Goal: Information Seeking & Learning: Learn about a topic

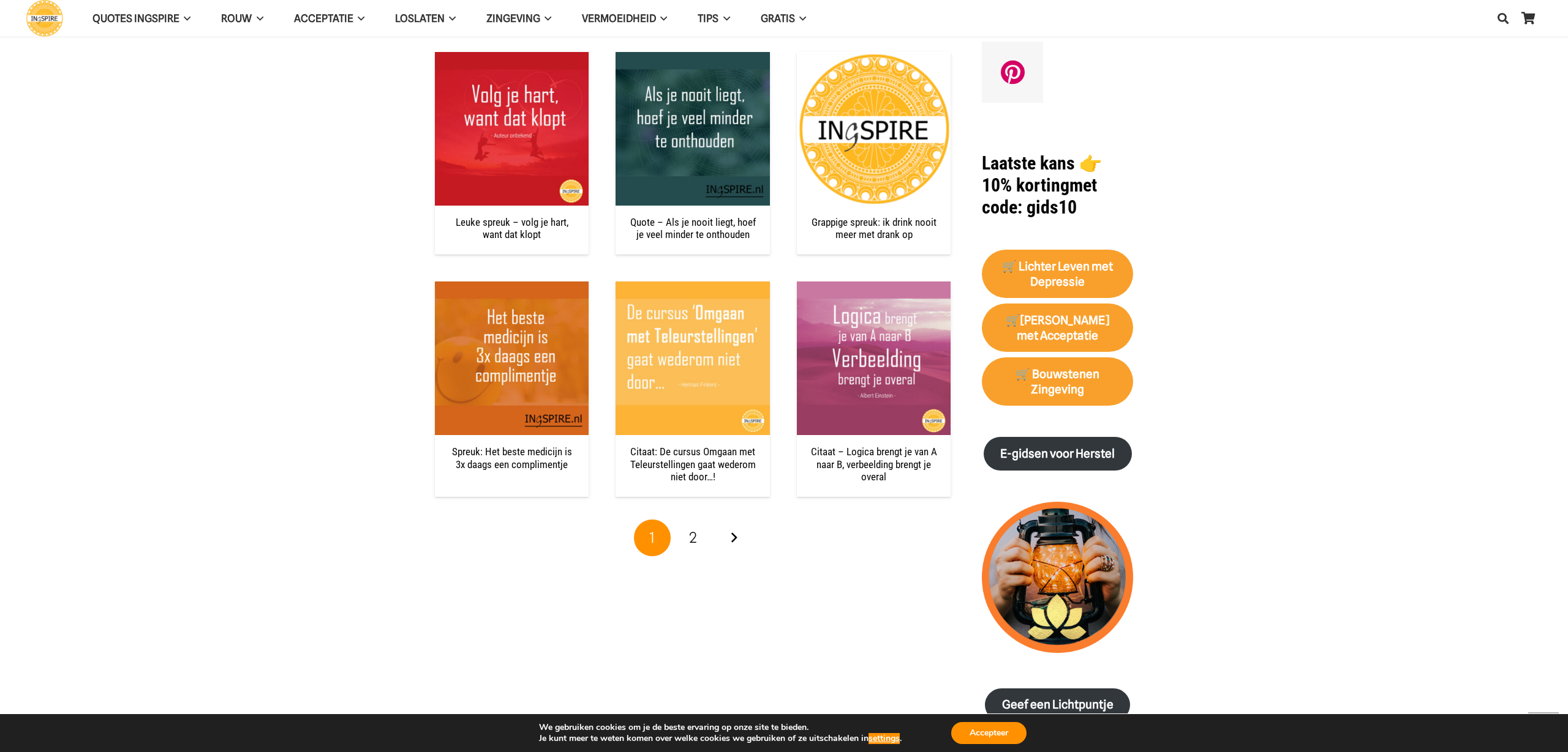
scroll to position [1011, 0]
click at [692, 533] on span "2" at bounding box center [693, 536] width 8 height 18
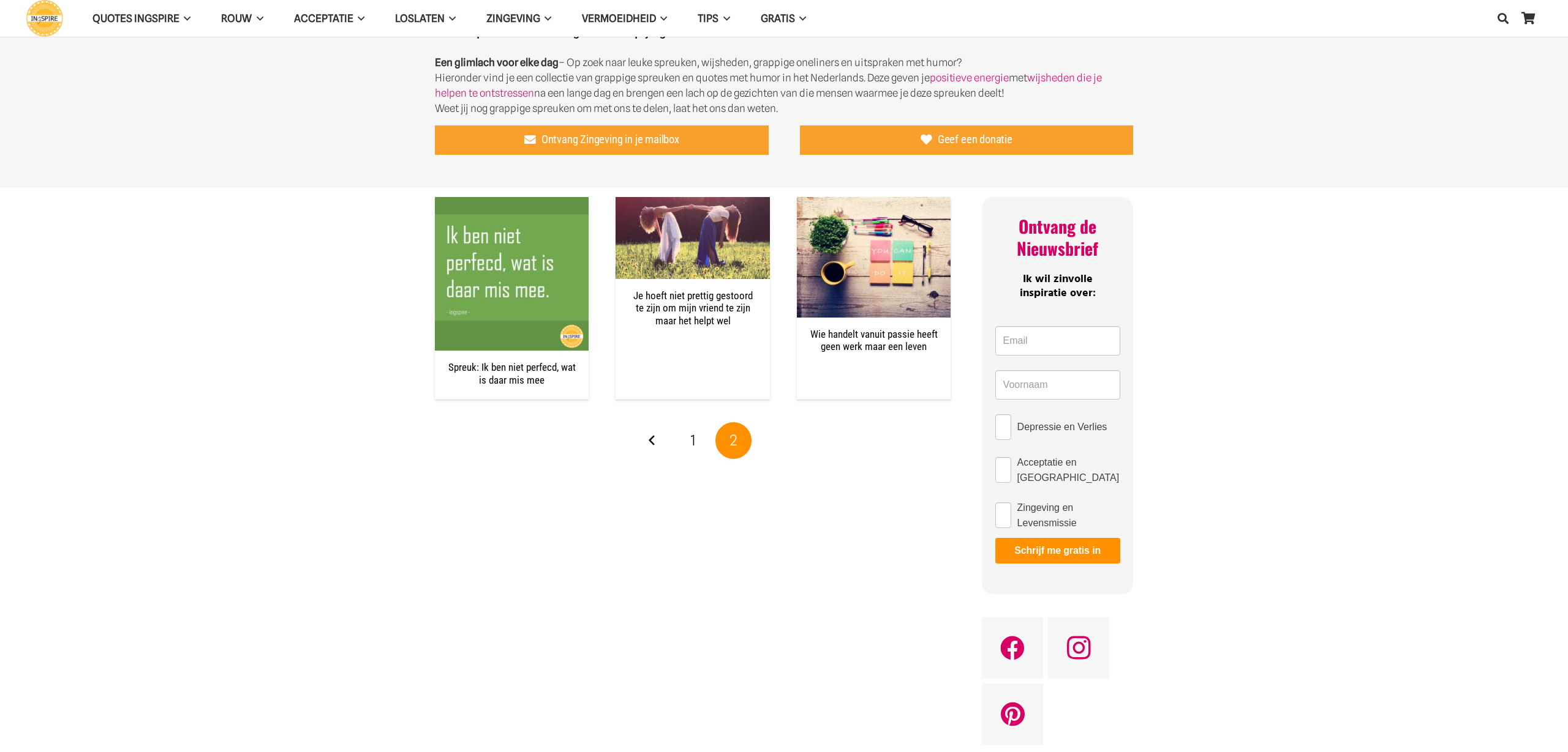
scroll to position [369, 0]
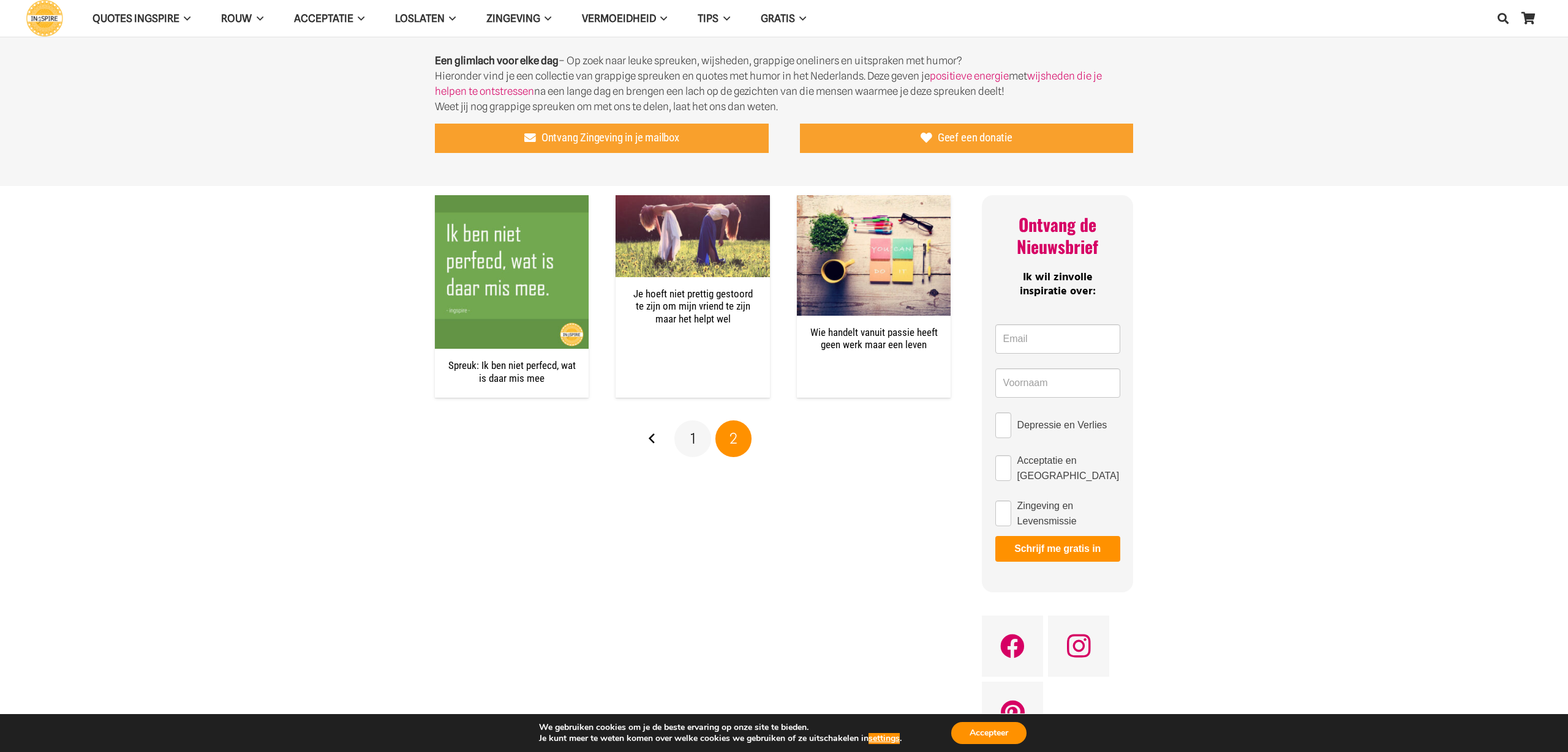
click at [695, 437] on span "1" at bounding box center [693, 438] width 6 height 18
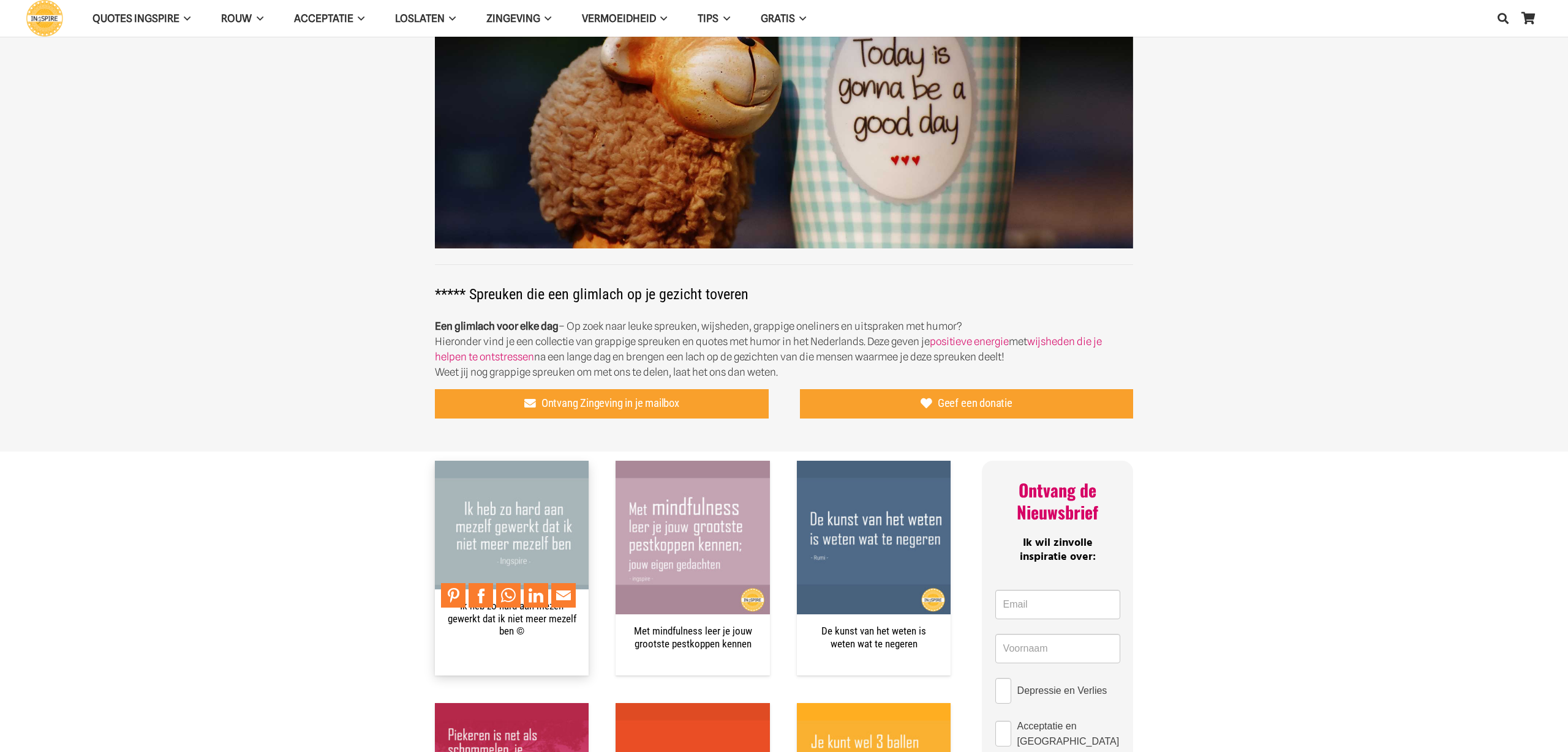
scroll to position [104, 0]
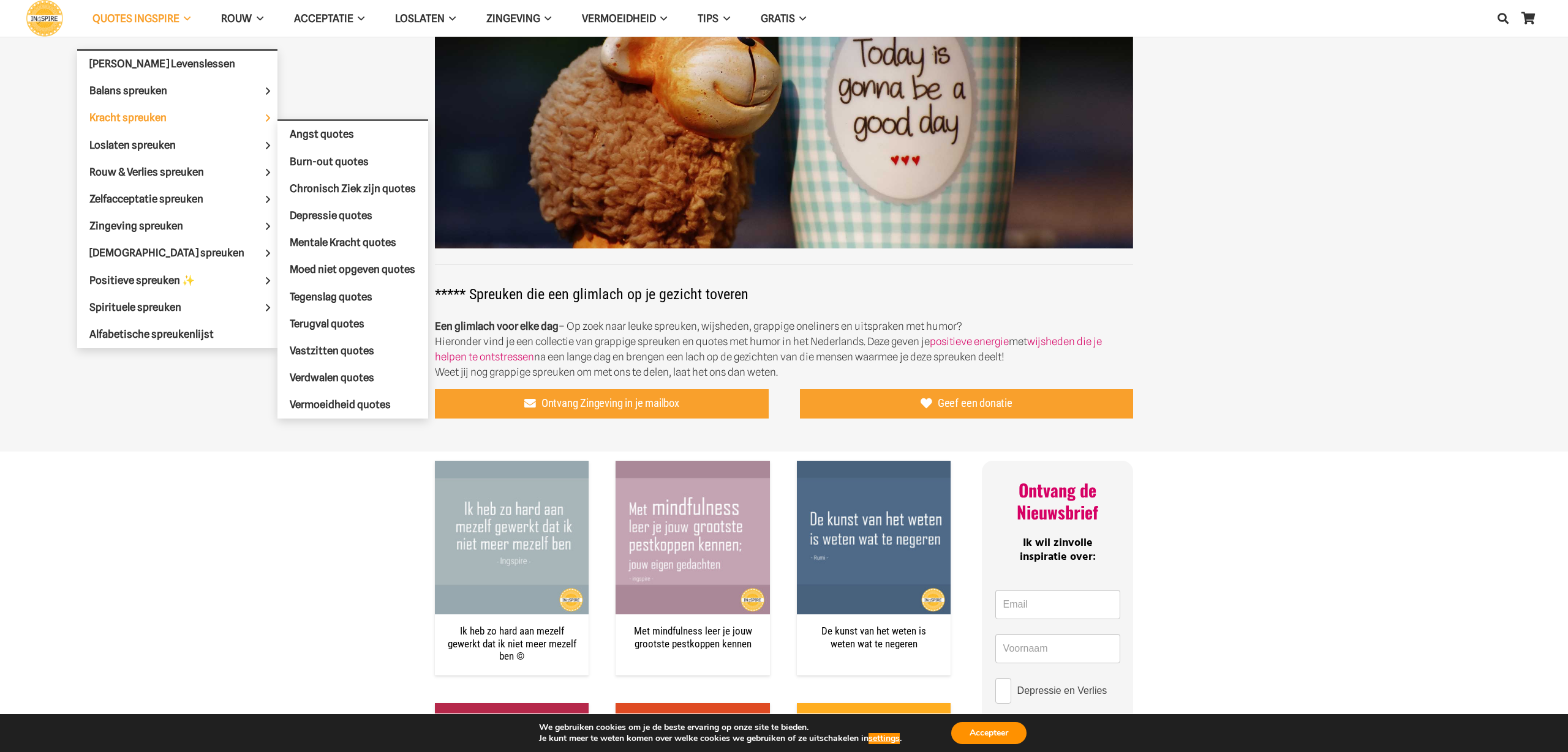
click at [163, 117] on span "Kracht spreuken" at bounding box center [138, 117] width 98 height 12
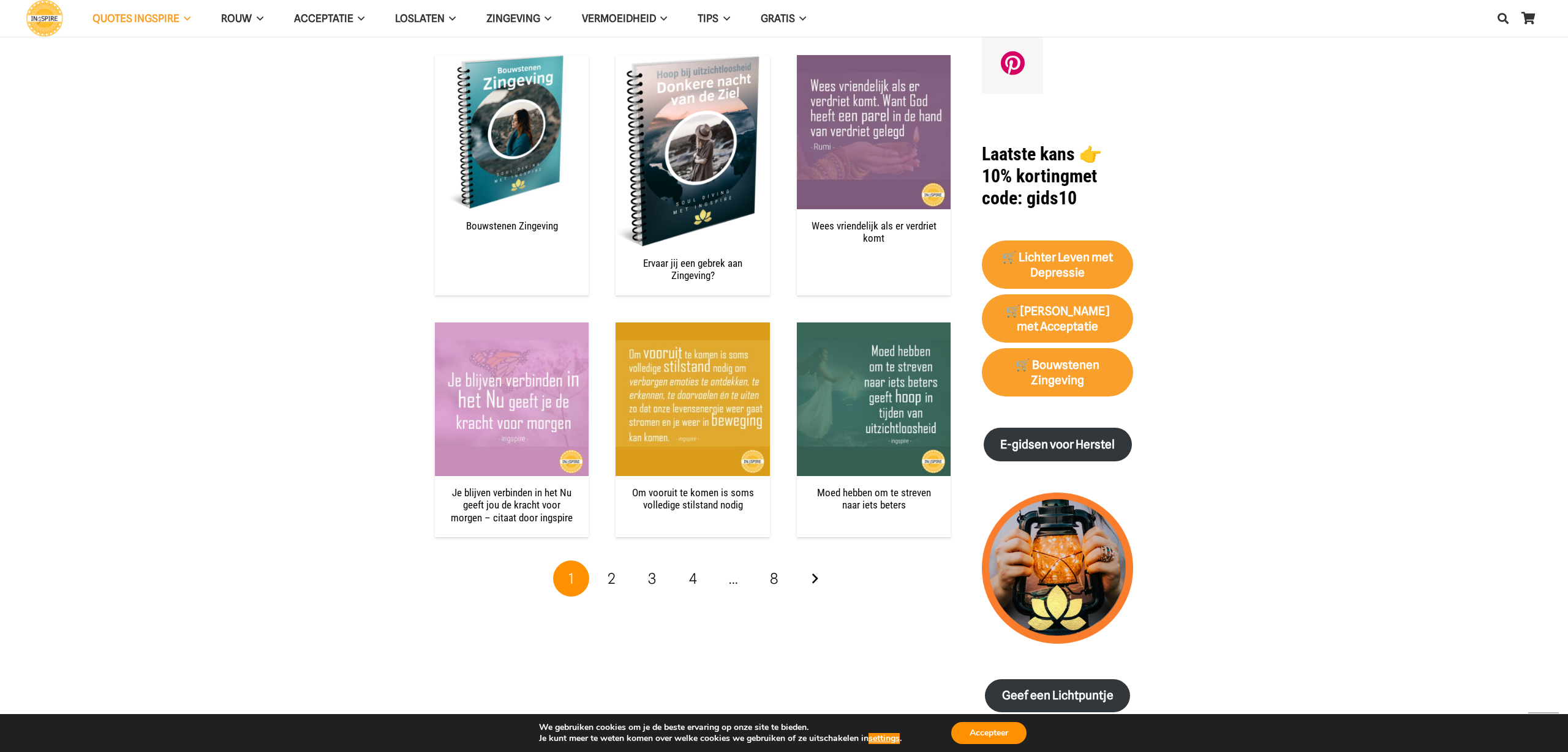
scroll to position [1383, 0]
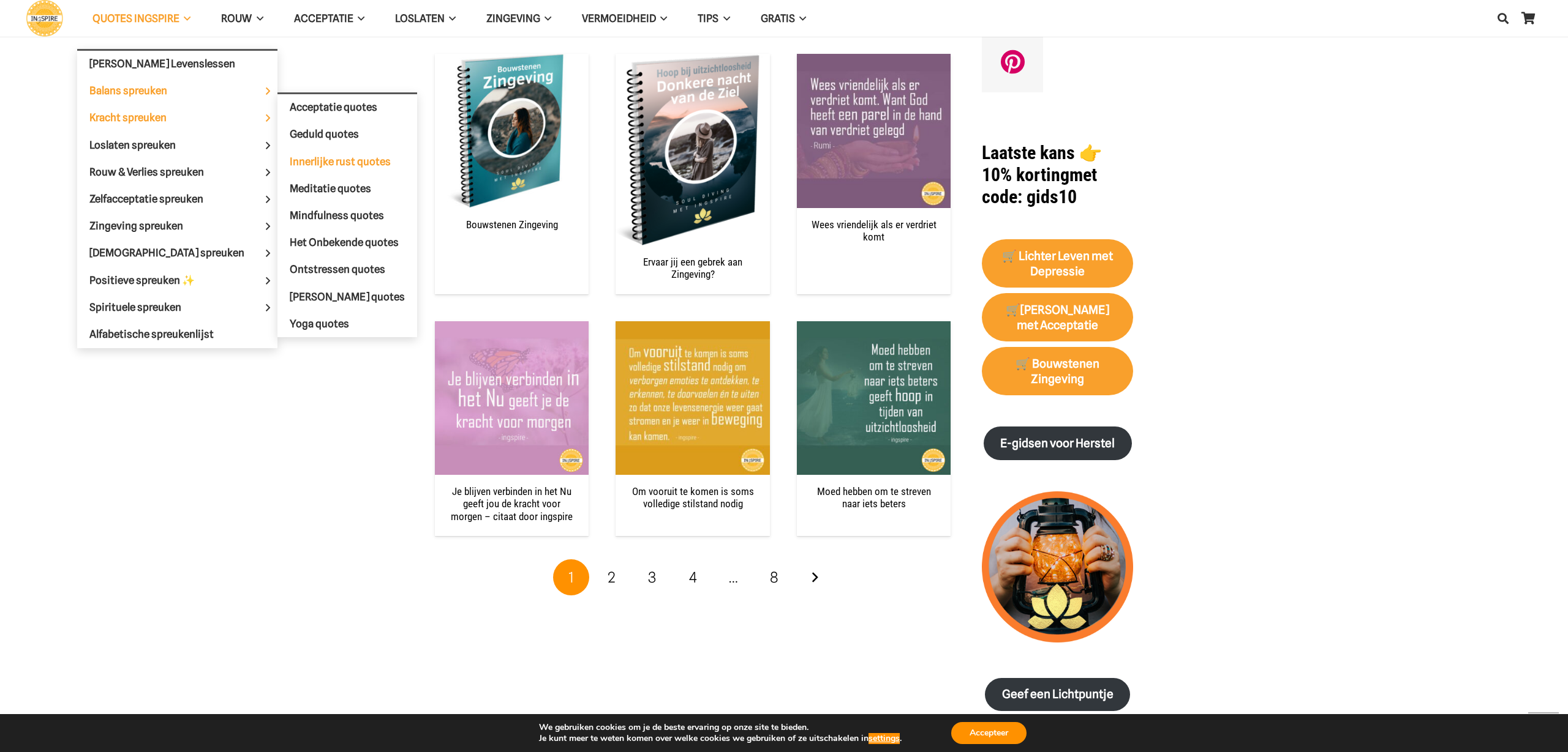
click at [290, 158] on span "Innerlijke rust quotes" at bounding box center [340, 161] width 101 height 12
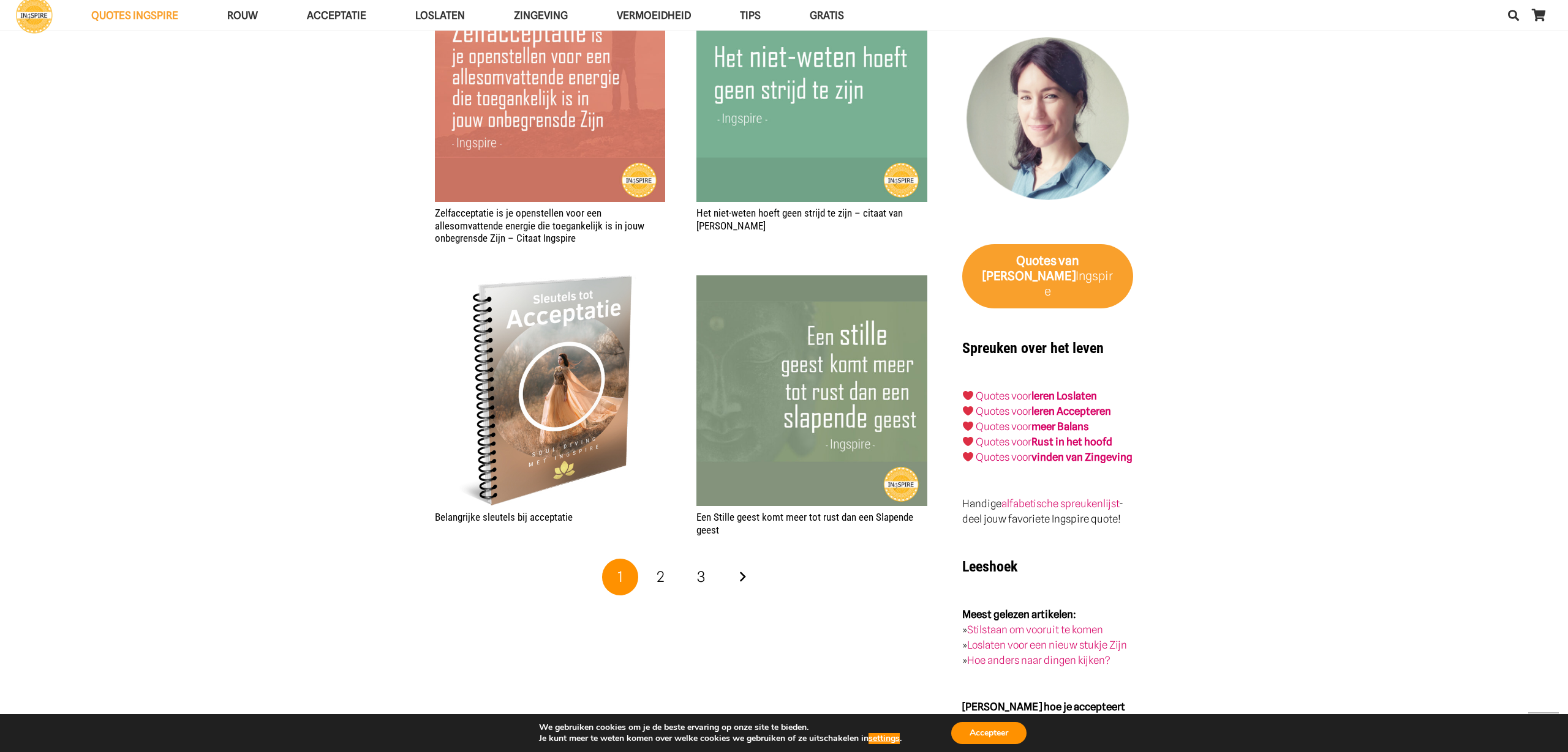
scroll to position [1853, 0]
click at [661, 567] on span "2" at bounding box center [660, 576] width 8 height 18
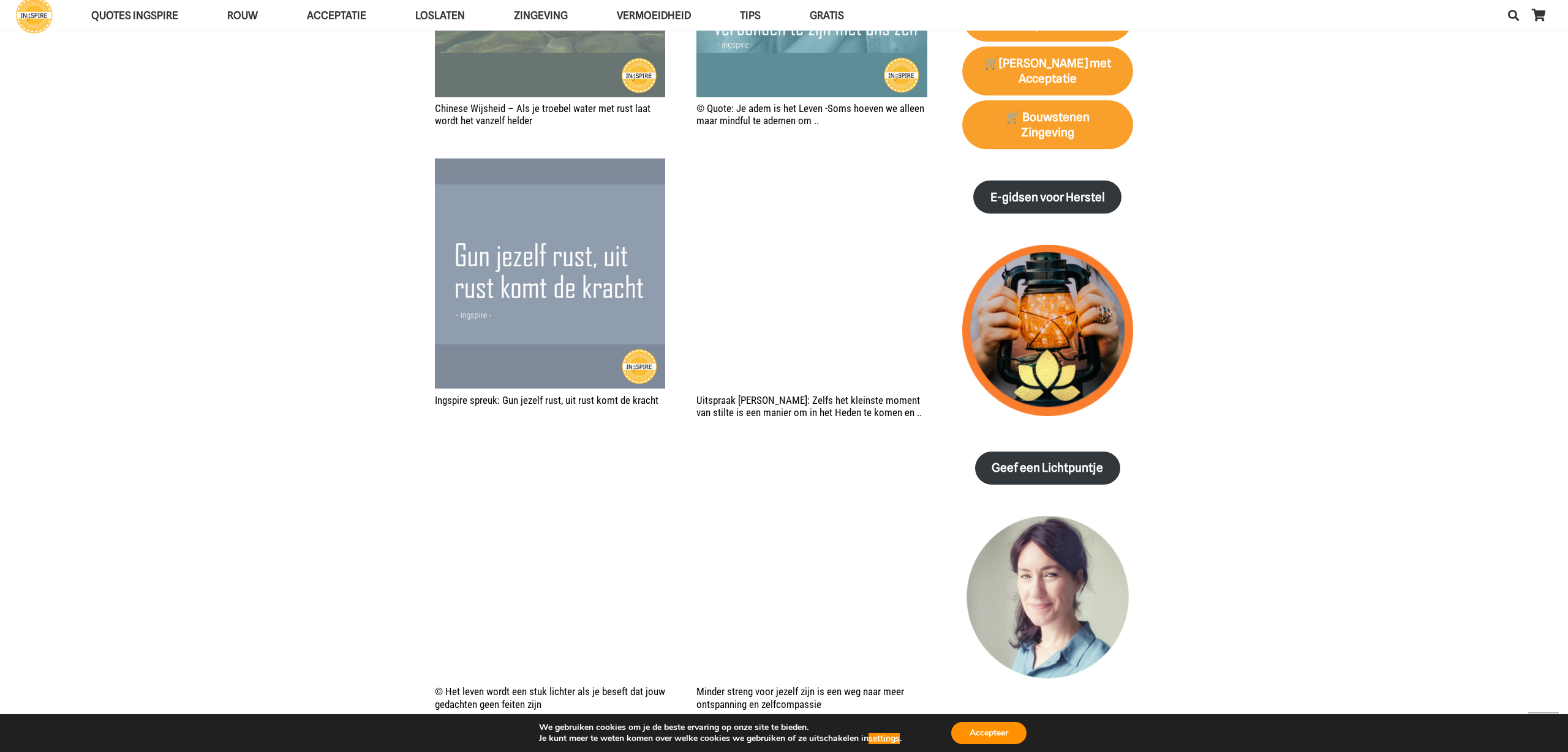
scroll to position [1376, 0]
